Goal: Information Seeking & Learning: Learn about a topic

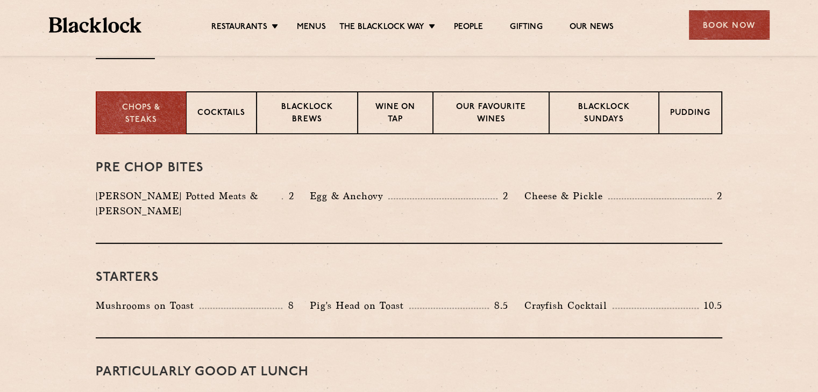
scroll to position [430, 0]
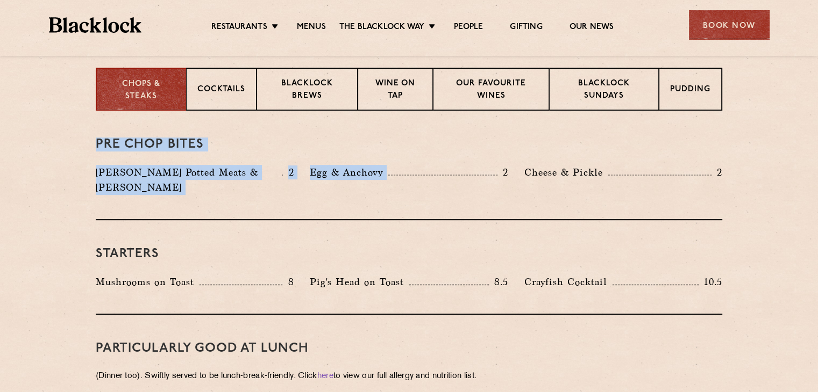
drag, startPoint x: 64, startPoint y: 130, endPoint x: 510, endPoint y: 199, distance: 451.0
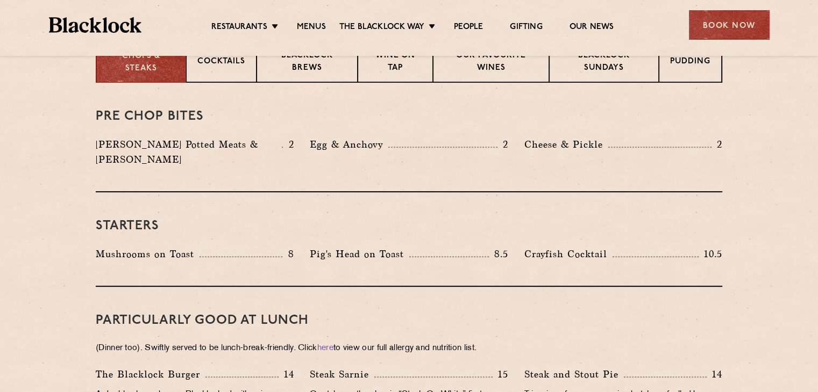
scroll to position [484, 0]
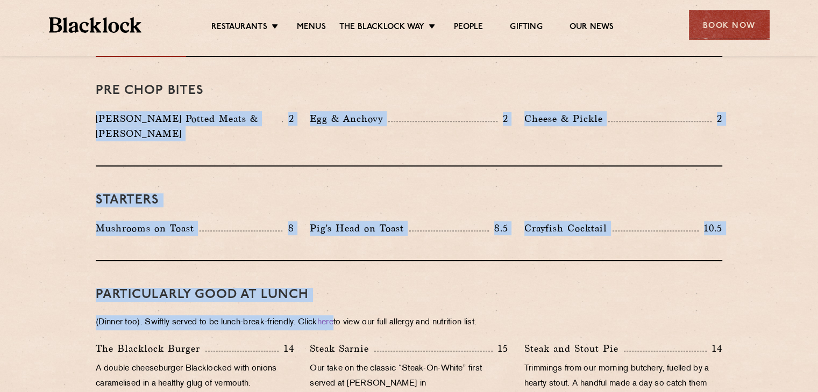
drag, startPoint x: 230, startPoint y: 267, endPoint x: 381, endPoint y: 304, distance: 155.0
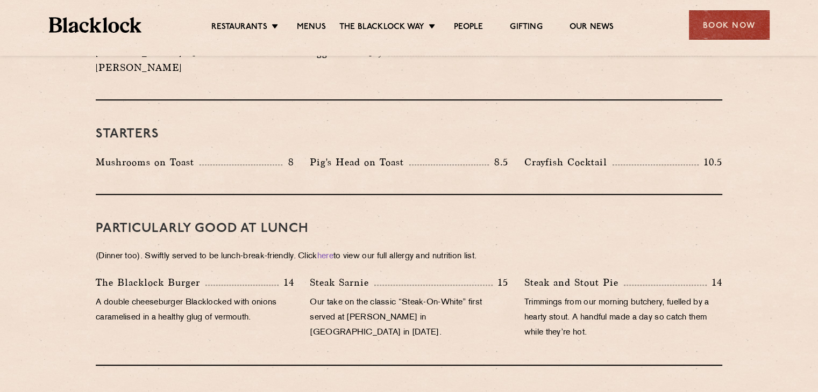
scroll to position [645, 0]
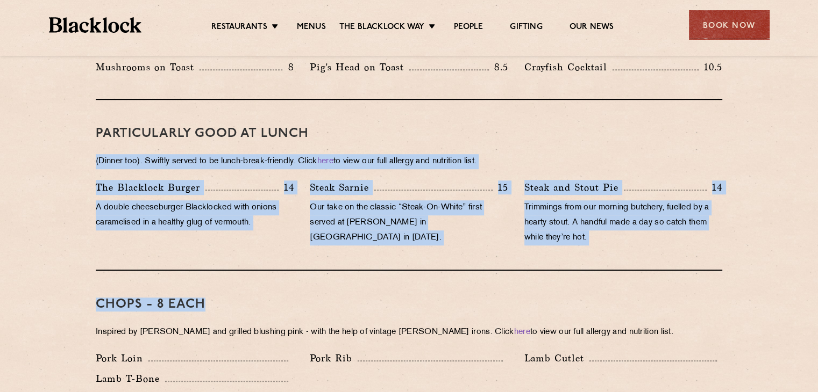
drag, startPoint x: 0, startPoint y: 127, endPoint x: 500, endPoint y: 276, distance: 521.6
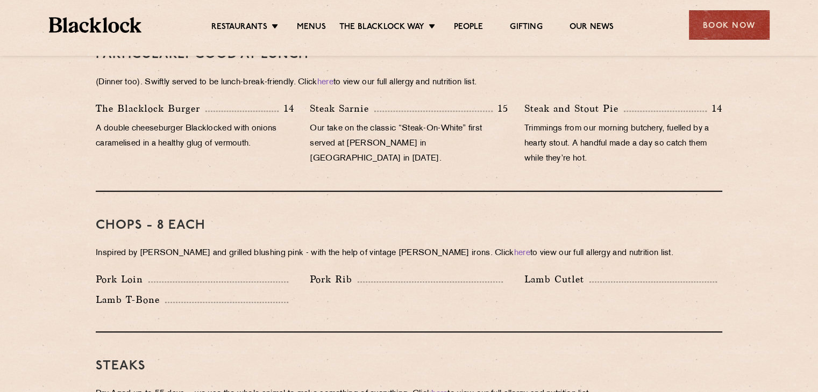
scroll to position [806, 0]
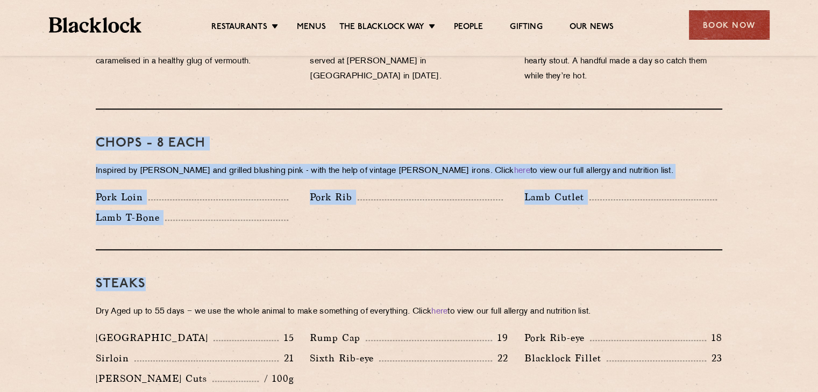
drag, startPoint x: 182, startPoint y: 181, endPoint x: 518, endPoint y: 250, distance: 342.9
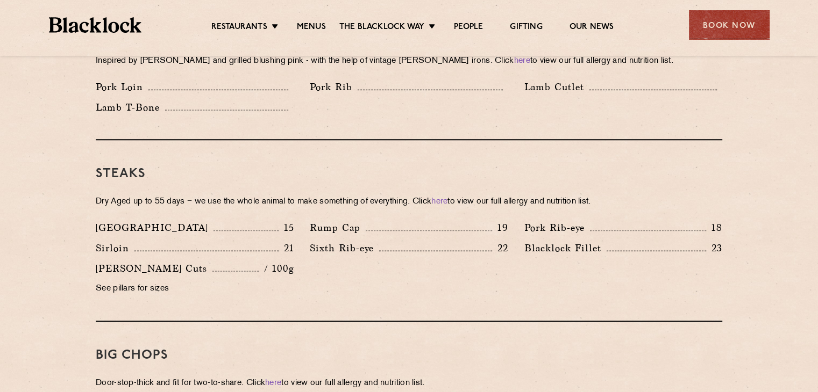
scroll to position [967, 0]
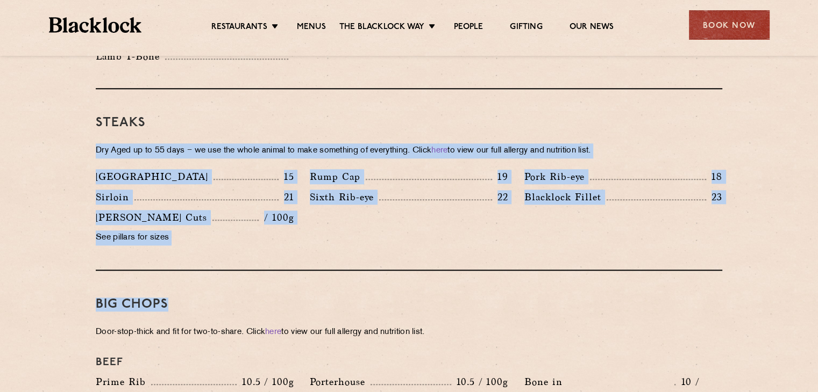
drag, startPoint x: 9, startPoint y: 142, endPoint x: 392, endPoint y: 234, distance: 394.6
click at [475, 262] on section "Pre Chop Bites [PERSON_NAME] Potted Meats & Kimchi 2 Egg & Anchovy 2 Cheese & P…" at bounding box center [409, 346] width 818 height 1547
click at [0, 157] on section "Pre Chop Bites [PERSON_NAME] Potted Meats & Kimchi 2 Egg & Anchovy 2 Cheese & P…" at bounding box center [409, 346] width 818 height 1547
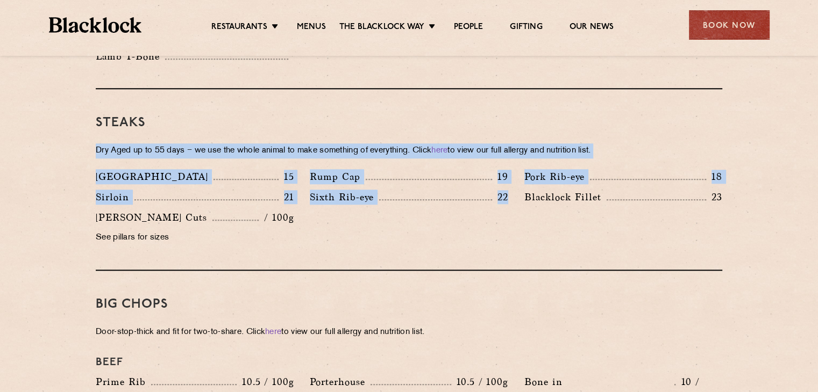
drag, startPoint x: 13, startPoint y: 123, endPoint x: 508, endPoint y: 245, distance: 510.2
click at [509, 246] on section "Pre Chop Bites [PERSON_NAME] Potted Meats & Kimchi 2 Egg & Anchovy 2 Cheese & P…" at bounding box center [409, 346] width 818 height 1547
click at [432, 211] on div "Denver 15 Rump Cap 19 Pork Rib-eye 18 Sirloin 21 Sixth Rib-eye 22 [PERSON_NAME]…" at bounding box center [409, 210] width 642 height 82
drag, startPoint x: 125, startPoint y: 163, endPoint x: 0, endPoint y: 119, distance: 132.8
click at [0, 119] on section "Pre Chop Bites [PERSON_NAME] Potted Meats & Kimchi 2 Egg & Anchovy 2 Cheese & P…" at bounding box center [409, 346] width 818 height 1547
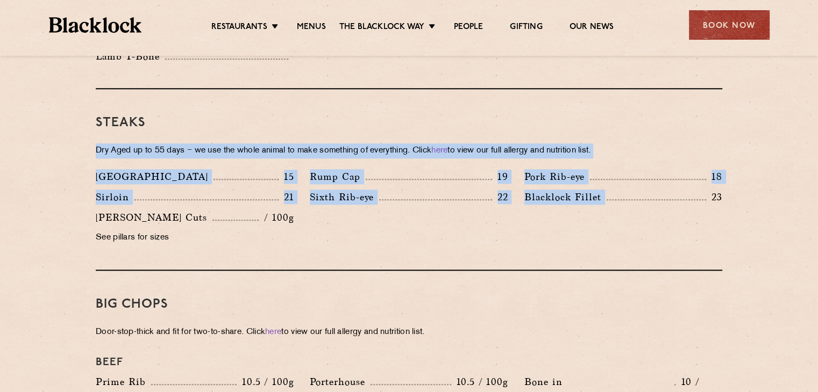
click at [0, 119] on section "Pre Chop Bites [PERSON_NAME] Potted Meats & Kimchi 2 Egg & Anchovy 2 Cheese & P…" at bounding box center [409, 346] width 818 height 1547
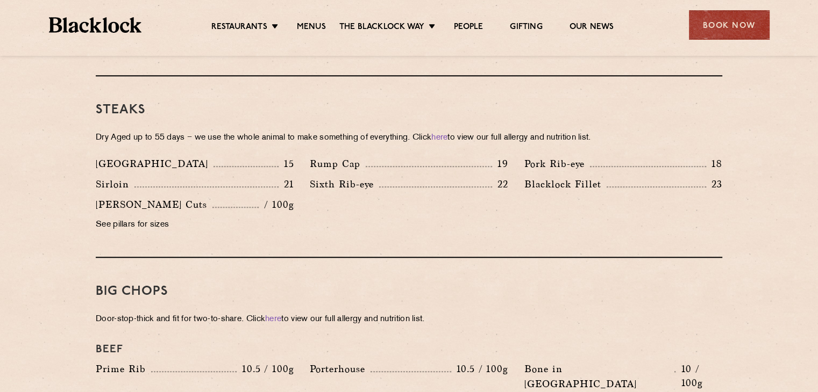
scroll to position [1075, 0]
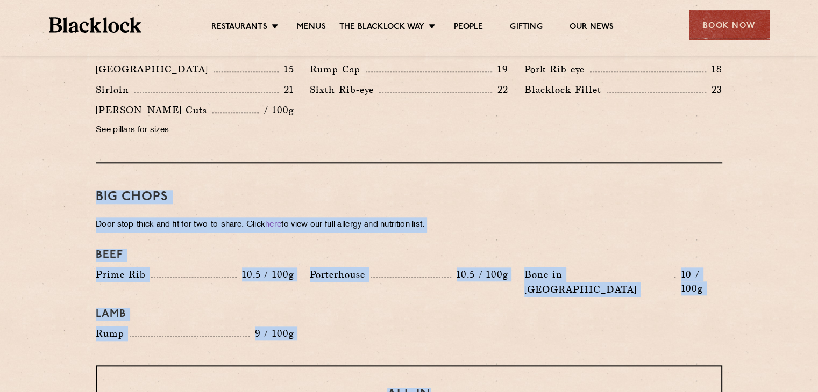
drag, startPoint x: 45, startPoint y: 176, endPoint x: 447, endPoint y: 342, distance: 435.2
click at [448, 343] on section "Pre Chop Bites [PERSON_NAME] Potted Meats & Kimchi 2 Egg & Anchovy 2 Cheese & P…" at bounding box center [409, 239] width 818 height 1547
click at [0, 200] on section "Pre Chop Bites [PERSON_NAME] Potted Meats & Kimchi 2 Egg & Anchovy 2 Cheese & P…" at bounding box center [409, 239] width 818 height 1547
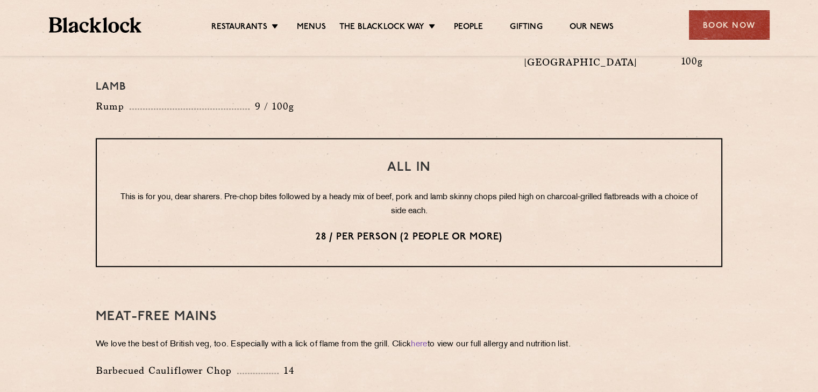
scroll to position [1344, 0]
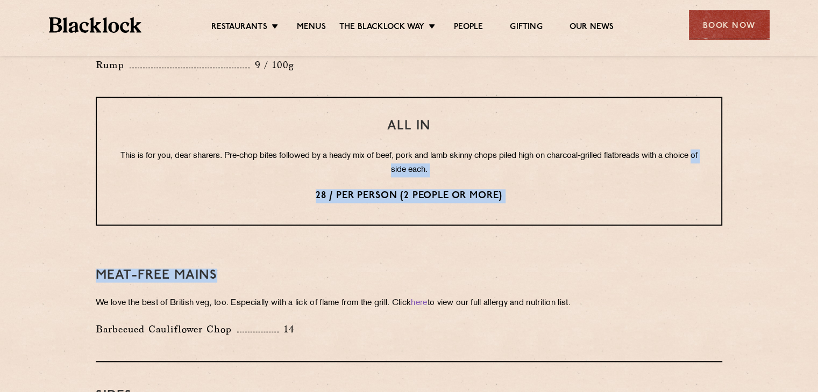
drag, startPoint x: 242, startPoint y: 175, endPoint x: 540, endPoint y: 200, distance: 298.9
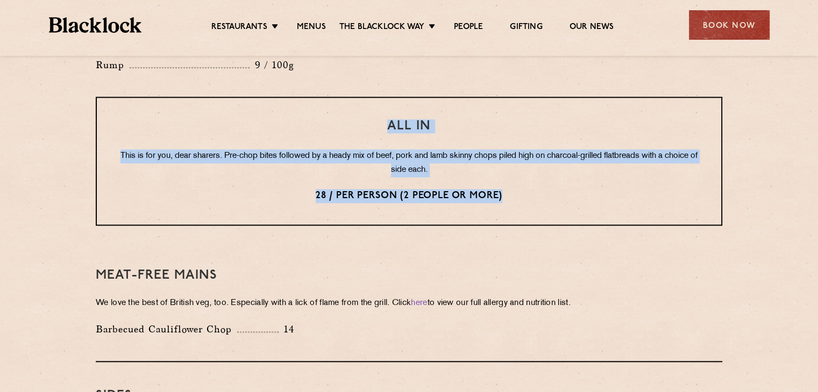
drag, startPoint x: 93, startPoint y: 94, endPoint x: 621, endPoint y: 177, distance: 534.9
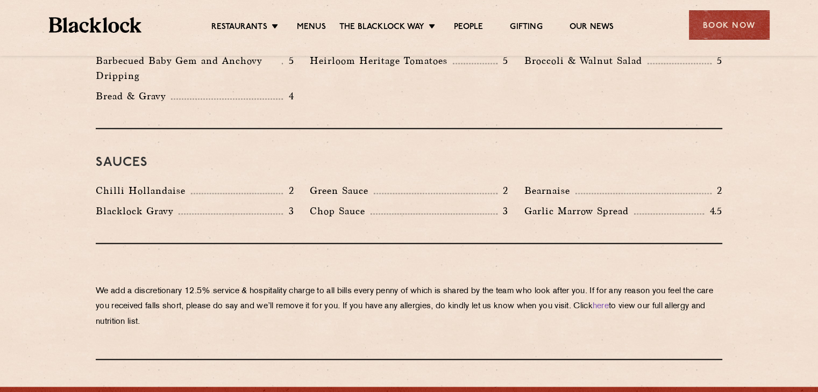
scroll to position [1601, 0]
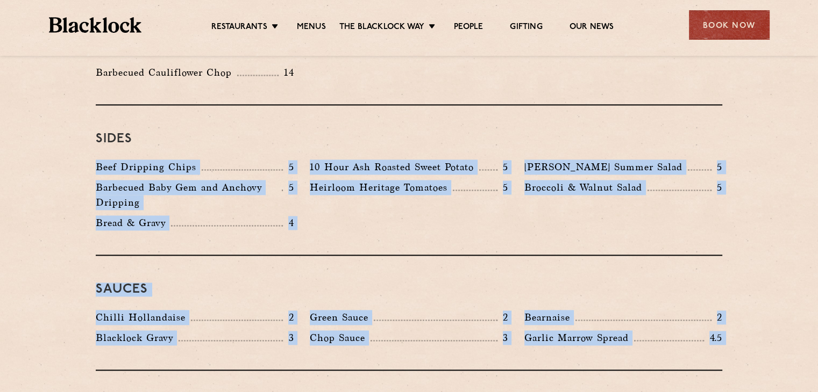
drag, startPoint x: 15, startPoint y: 147, endPoint x: 560, endPoint y: 338, distance: 577.4
